Goal: Complete application form

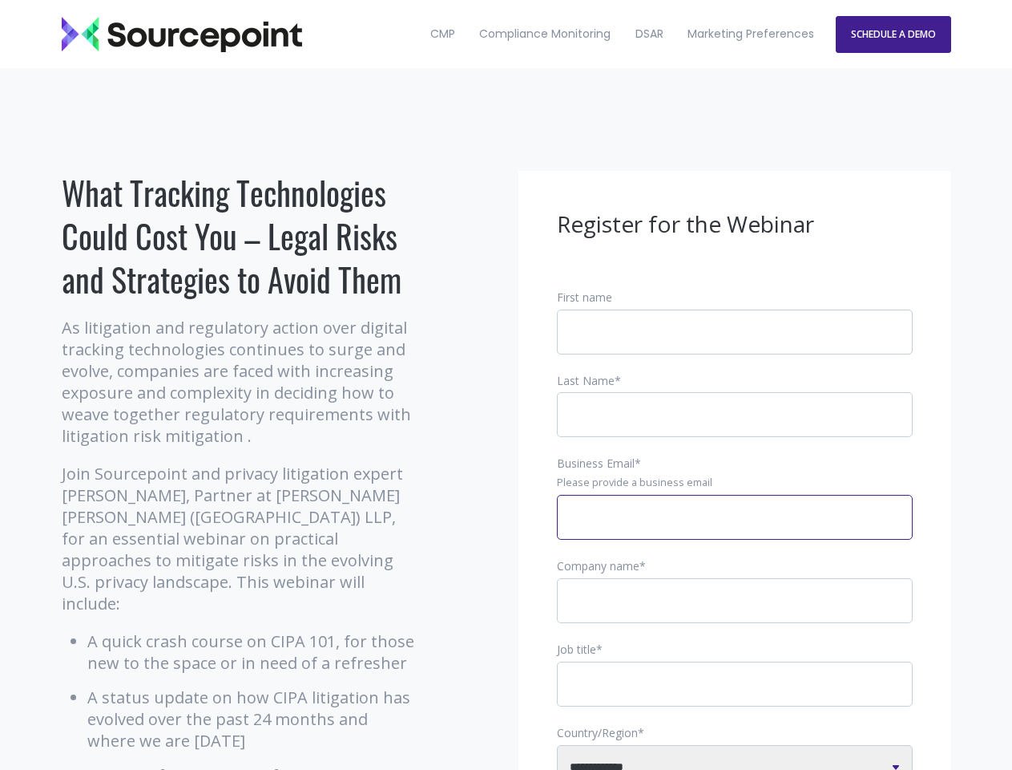
click at [735, 530] on input "Business Email *" at bounding box center [735, 517] width 356 height 45
